Goal: Transaction & Acquisition: Purchase product/service

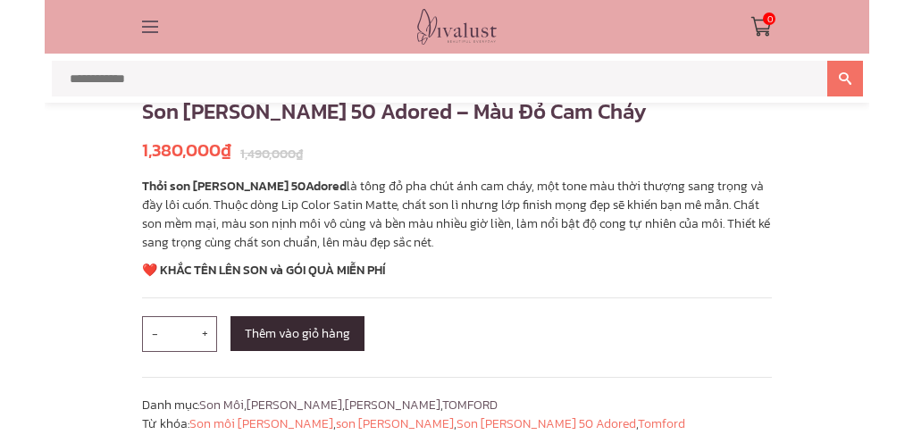
scroll to position [804, 0]
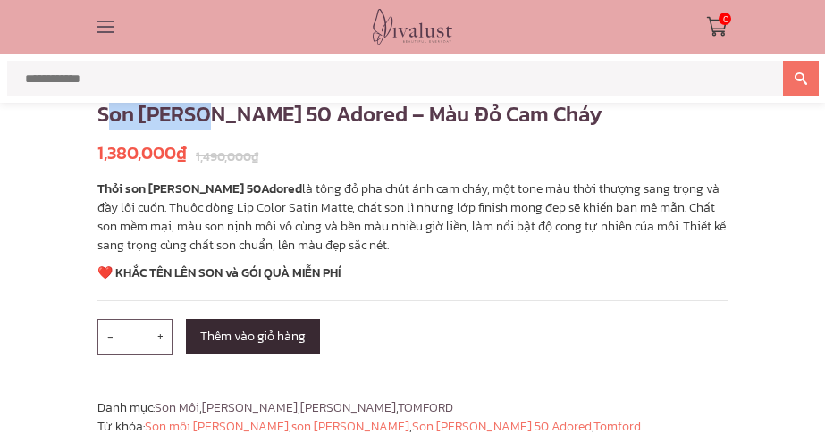
drag, startPoint x: 104, startPoint y: 113, endPoint x: 197, endPoint y: 116, distance: 93.0
click at [211, 113] on h1 "Son [PERSON_NAME] 50 Adored – Màu Đỏ Cam Cháy" at bounding box center [412, 114] width 630 height 32
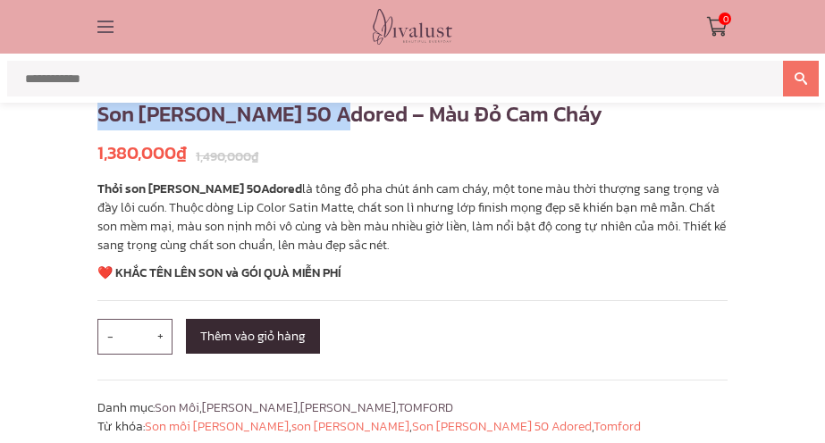
drag, startPoint x: 197, startPoint y: 116, endPoint x: 332, endPoint y: 116, distance: 135.8
click at [332, 116] on h1 "Son [PERSON_NAME] 50 Adored – Màu Đỏ Cam Cháy" at bounding box center [412, 114] width 630 height 32
copy h1 "Son [PERSON_NAME] 50 Adored"
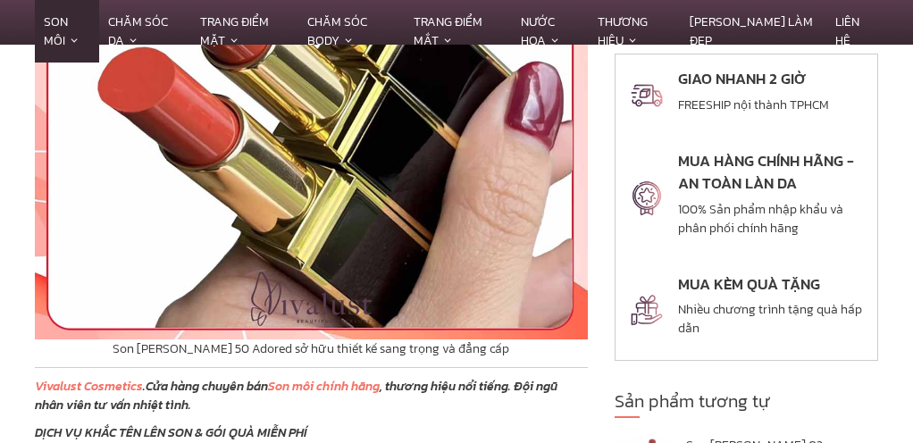
scroll to position [4201, 0]
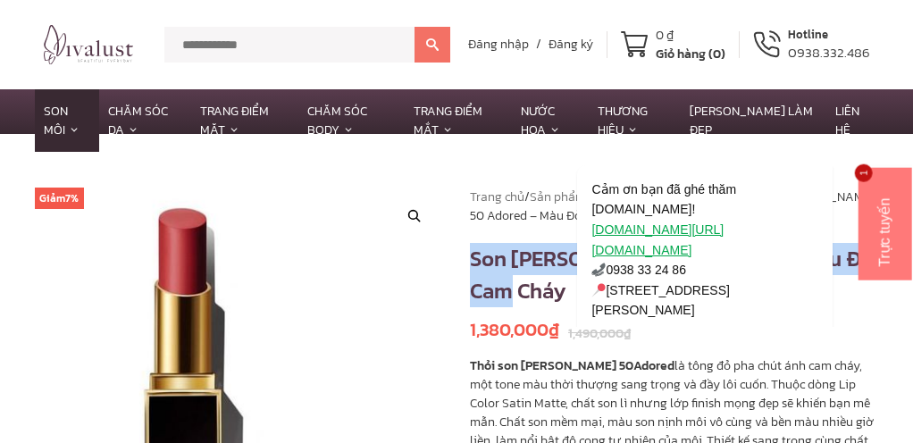
drag, startPoint x: 526, startPoint y: 293, endPoint x: 475, endPoint y: 249, distance: 67.2
click at [475, 249] on h1 "Son [PERSON_NAME] 50 Adored – Màu Đỏ Cam Cháy" at bounding box center [674, 275] width 409 height 64
copy h1 "Son [PERSON_NAME] 50 Adored – Màu Đỏ Cam Cháy"
